Goal: Navigation & Orientation: Go to known website

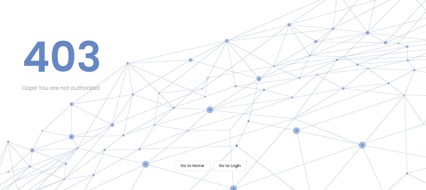
click at [227, 167] on m-button "Go to Login" at bounding box center [230, 166] width 34 height 10
